Goal: Communication & Community: Answer question/provide support

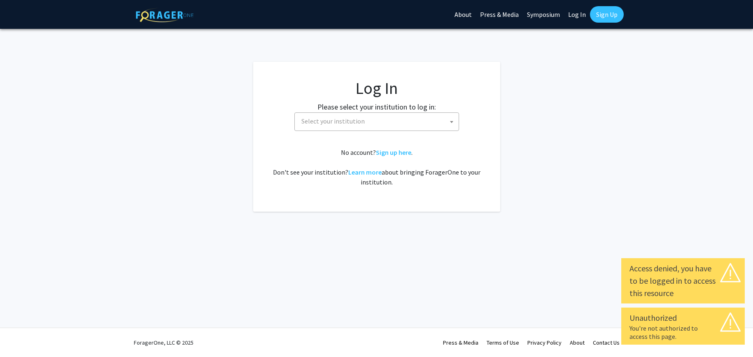
select select
drag, startPoint x: 0, startPoint y: 0, endPoint x: 368, endPoint y: 120, distance: 386.7
click at [368, 120] on span "Select your institution" at bounding box center [378, 121] width 161 height 17
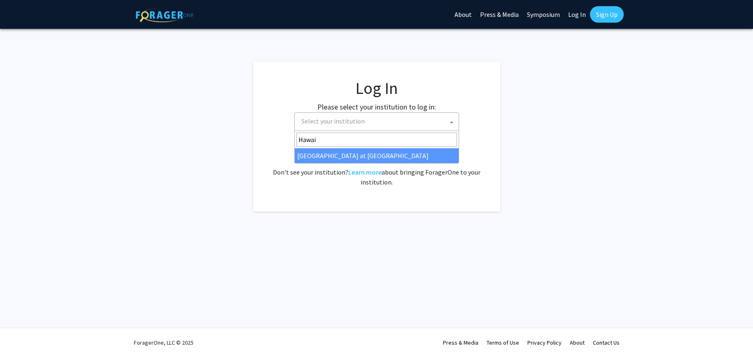
type input "Hawai"
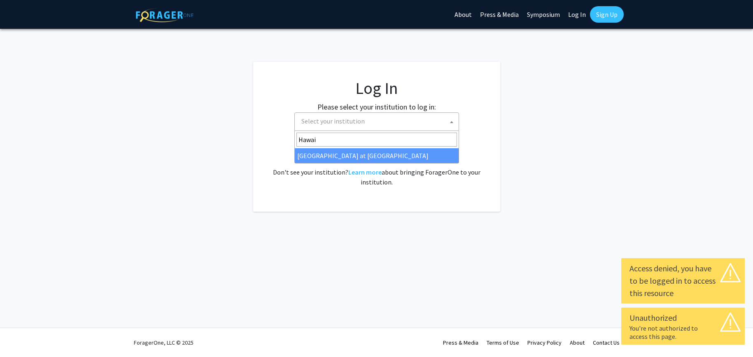
select select "18"
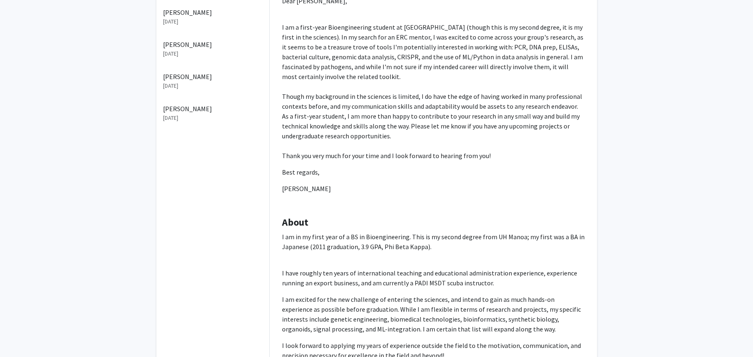
scroll to position [263, 0]
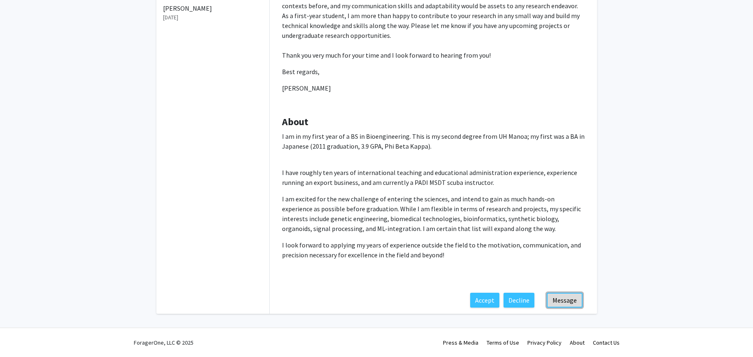
click at [565, 303] on button "Message" at bounding box center [565, 300] width 36 height 15
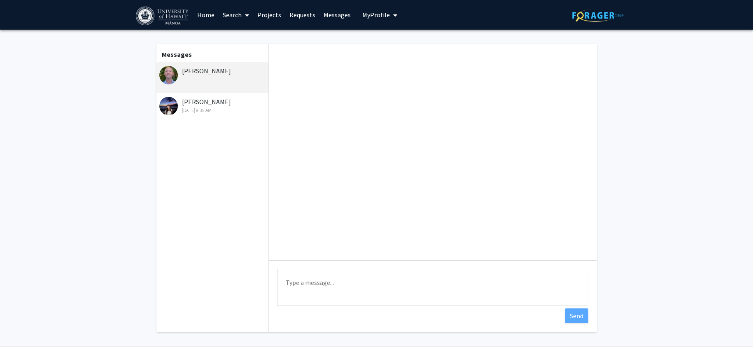
click at [438, 294] on textarea "Type a message" at bounding box center [432, 287] width 311 height 37
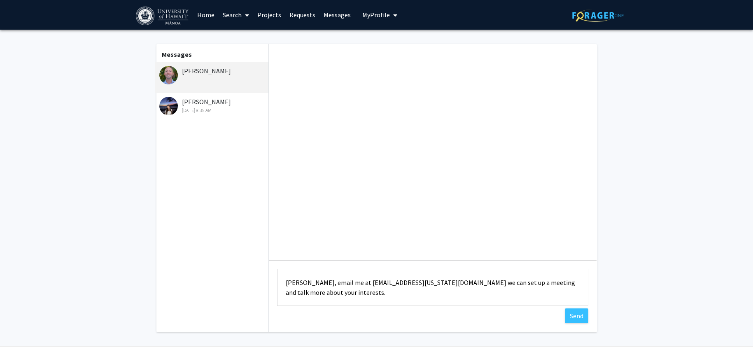
click at [419, 283] on textarea "Aloha Bryan, email me at mhnorris@hawaii.edu we can set up a meeting and talk m…" at bounding box center [432, 287] width 311 height 37
type textarea "Aloha Bryan, email me at mhnorris@hawaii.edu we can set up a meeting and talk m…"
click at [575, 313] on button "Send" at bounding box center [576, 315] width 23 height 15
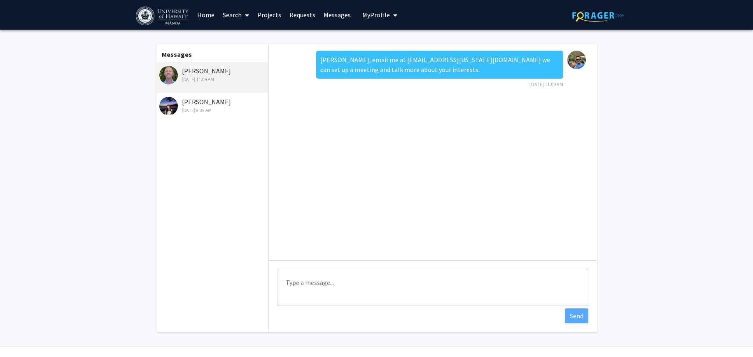
click at [207, 70] on div "Bryan Lane Sep 22, 2025 11:09 AM" at bounding box center [212, 74] width 107 height 17
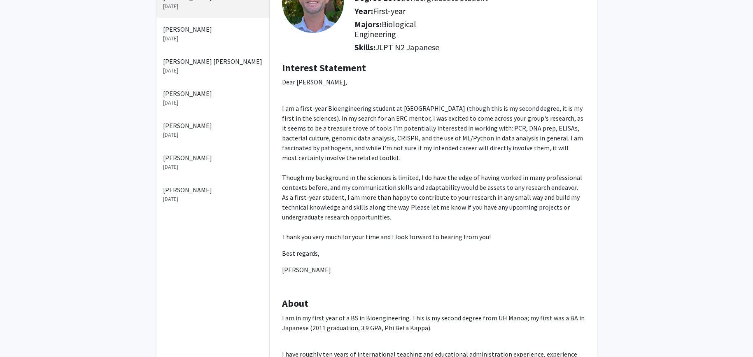
scroll to position [56, 0]
